Goal: Task Accomplishment & Management: Complete application form

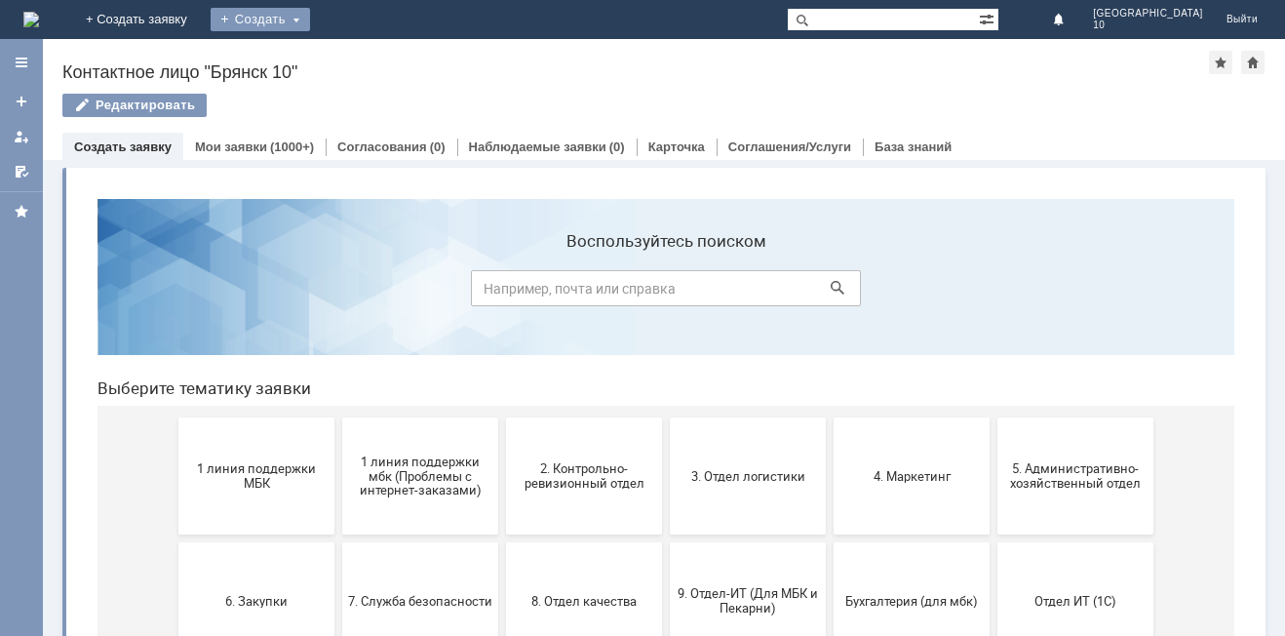
click at [310, 28] on div "Создать" at bounding box center [260, 19] width 99 height 23
click at [363, 53] on link "Заявка" at bounding box center [289, 58] width 148 height 23
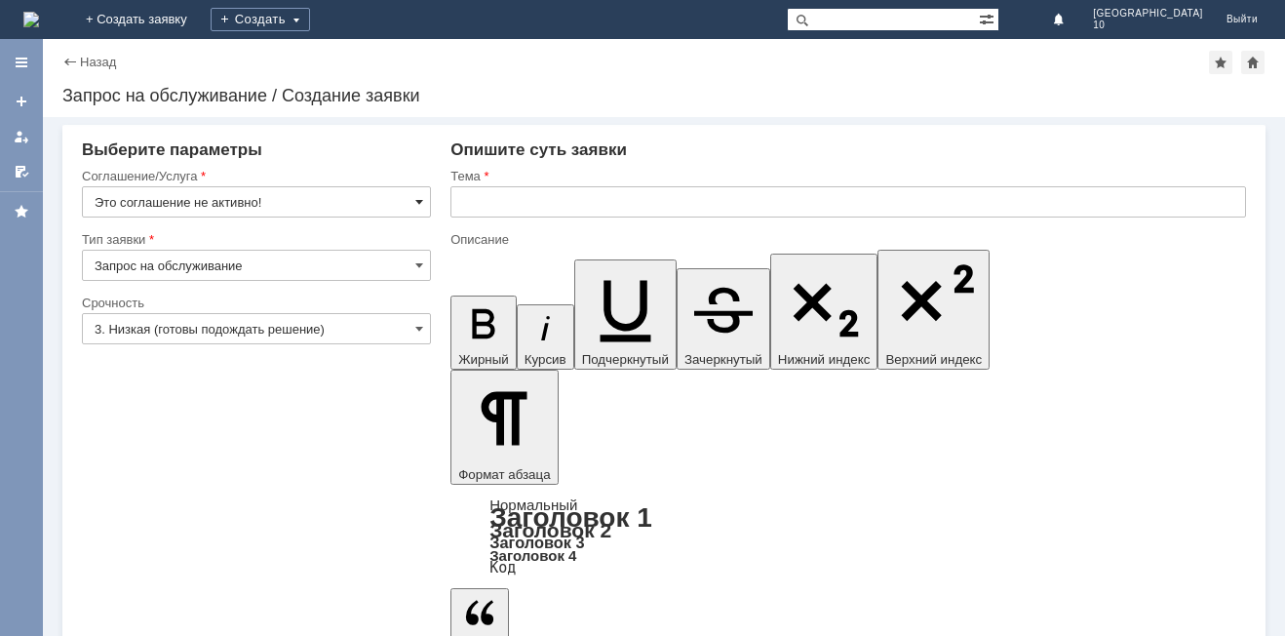
click at [420, 201] on span at bounding box center [419, 202] width 8 height 16
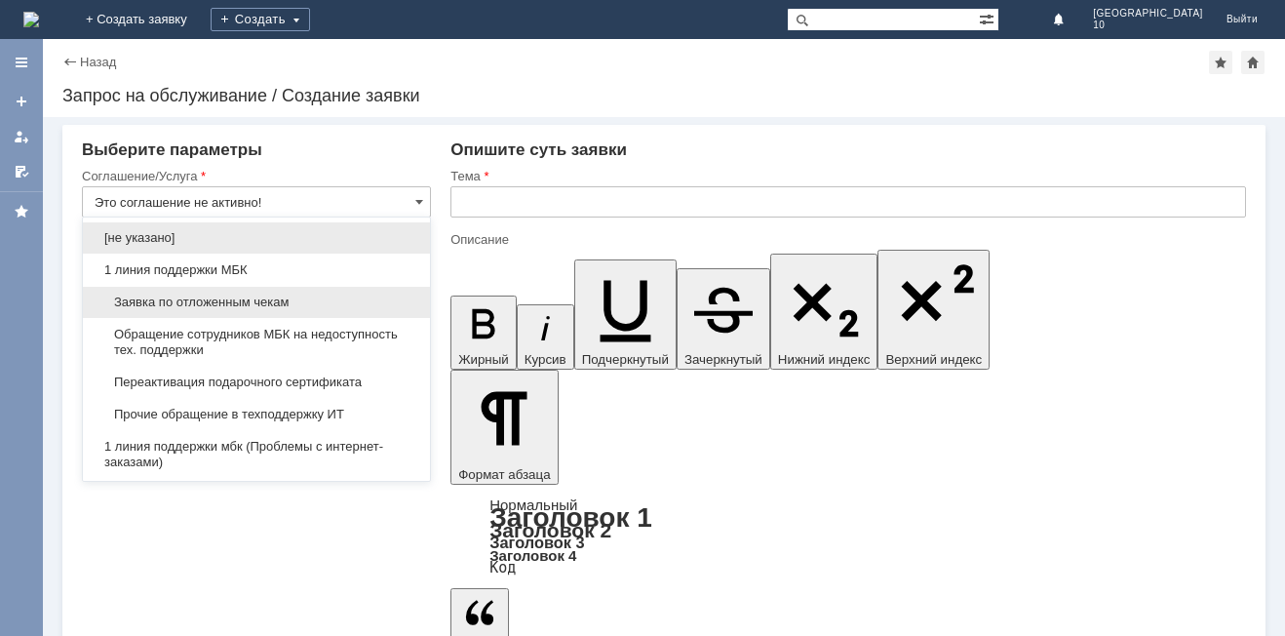
click at [262, 298] on span "Заявка по отложенным чекам" at bounding box center [257, 303] width 324 height 16
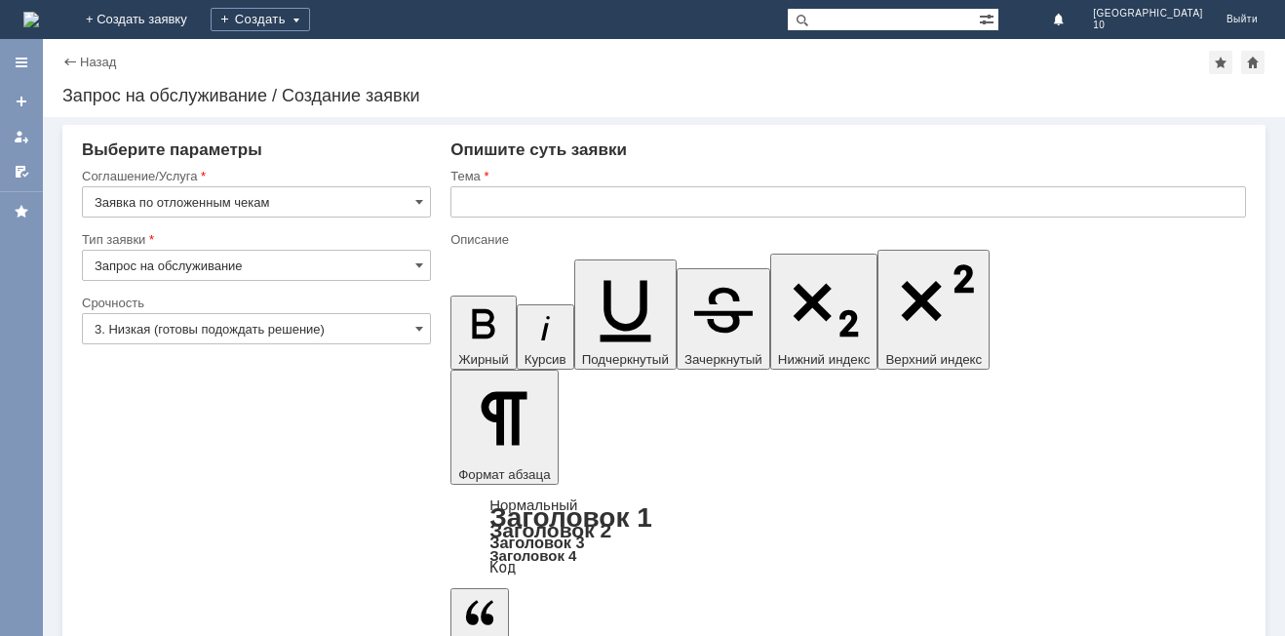
type input "Заявка по отложенным чекам"
click at [418, 203] on span at bounding box center [419, 202] width 8 height 16
